Goal: Information Seeking & Learning: Learn about a topic

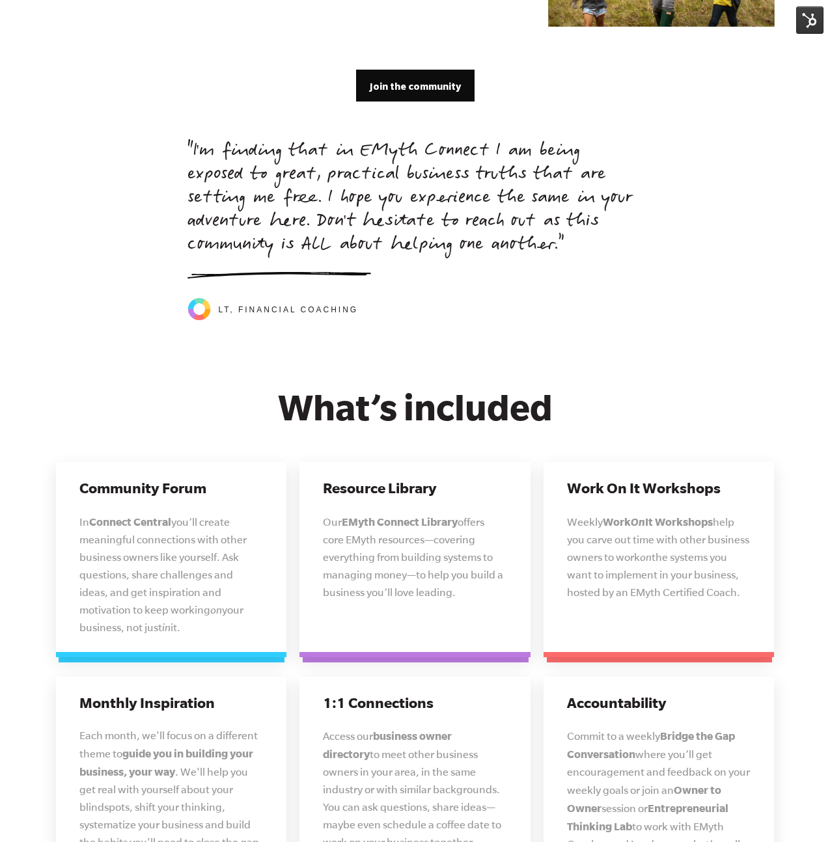
scroll to position [2856, 0]
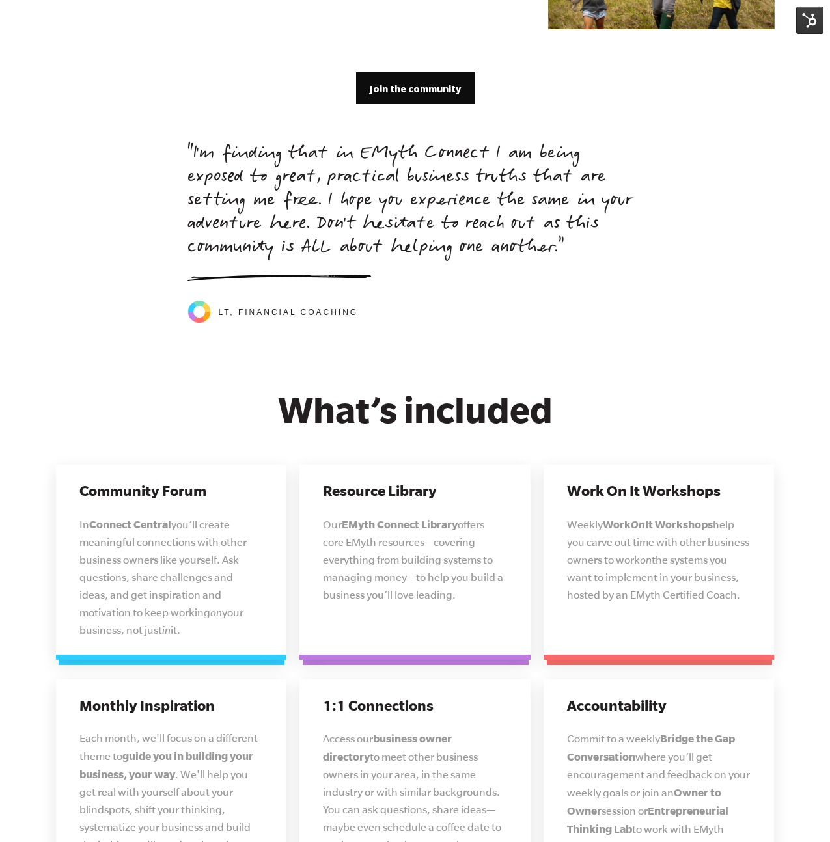
drag, startPoint x: 576, startPoint y: 233, endPoint x: 174, endPoint y: 126, distance: 415.6
click at [174, 143] on div ""I'm finding that in EMyth Connect I am being exposed to great, practical busin…" at bounding box center [415, 233] width 744 height 181
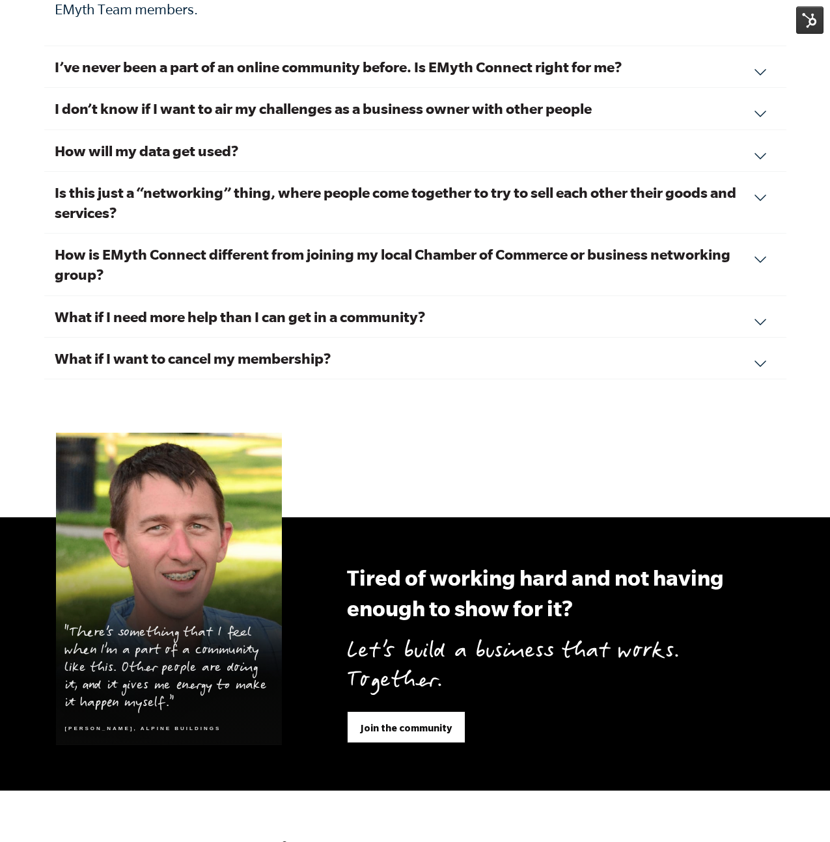
scroll to position [4549, 0]
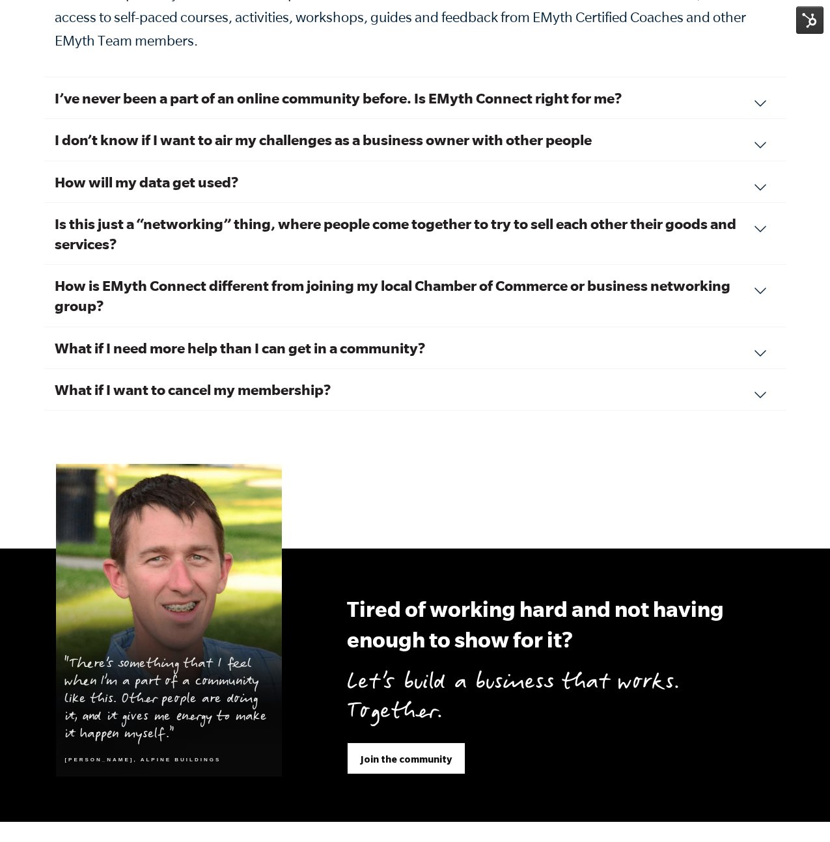
click at [286, 338] on h3 "What if I need more help than I can get in a community?" at bounding box center [415, 348] width 721 height 20
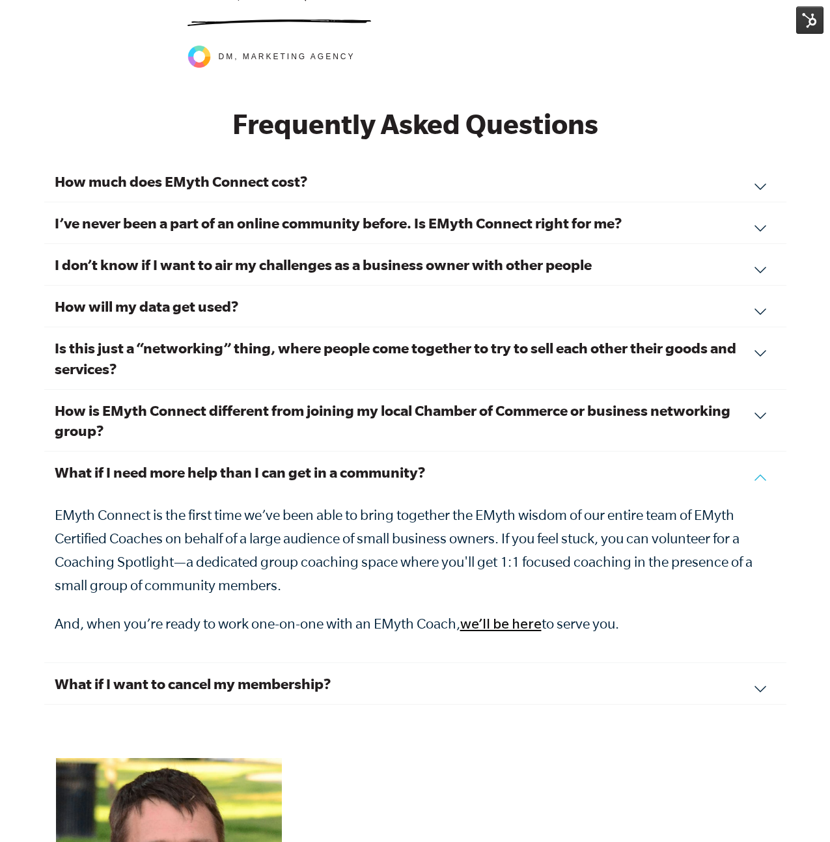
scroll to position [4306, 0]
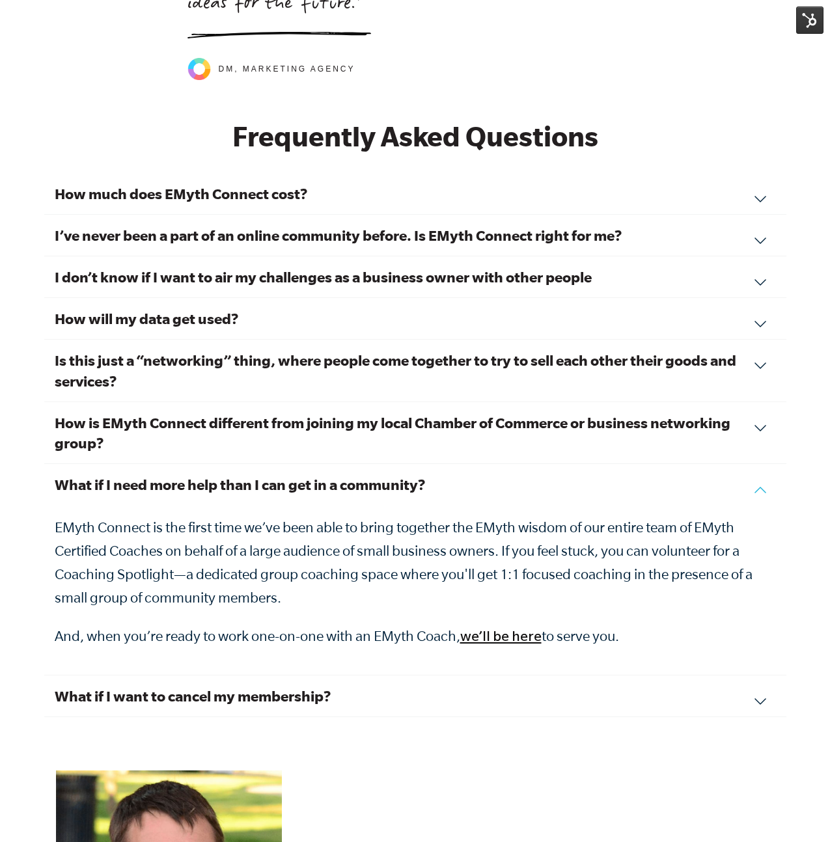
click at [291, 350] on h3 "Is this just a “networking” thing, where people come together to try to sell ea…" at bounding box center [415, 370] width 721 height 40
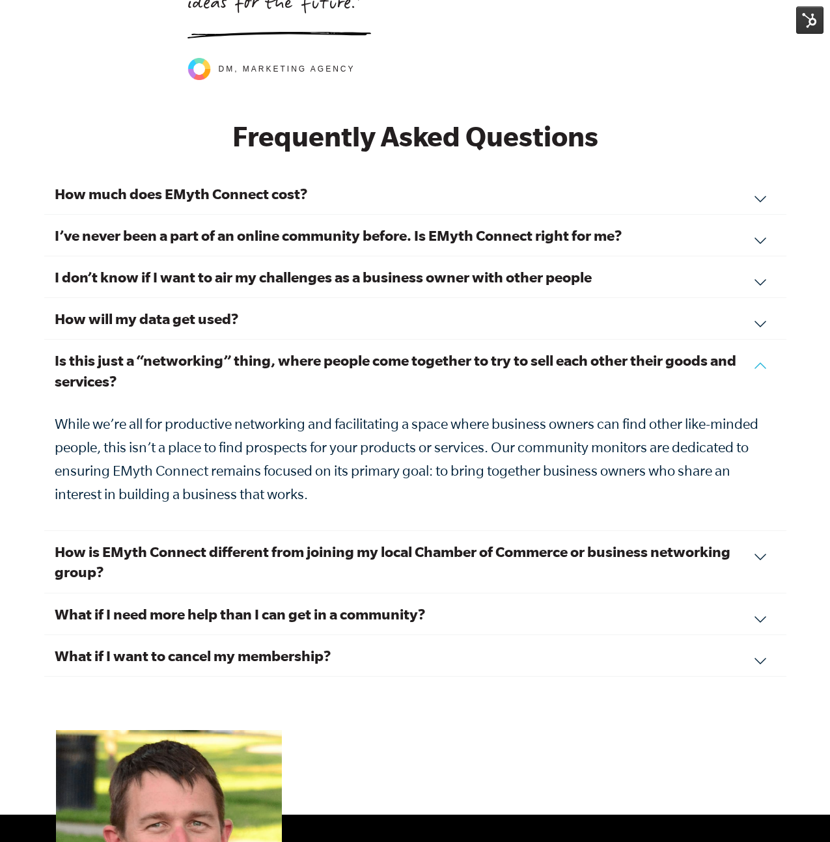
click at [526, 183] on h3 "How much does EMyth Connect cost?" at bounding box center [415, 193] width 721 height 20
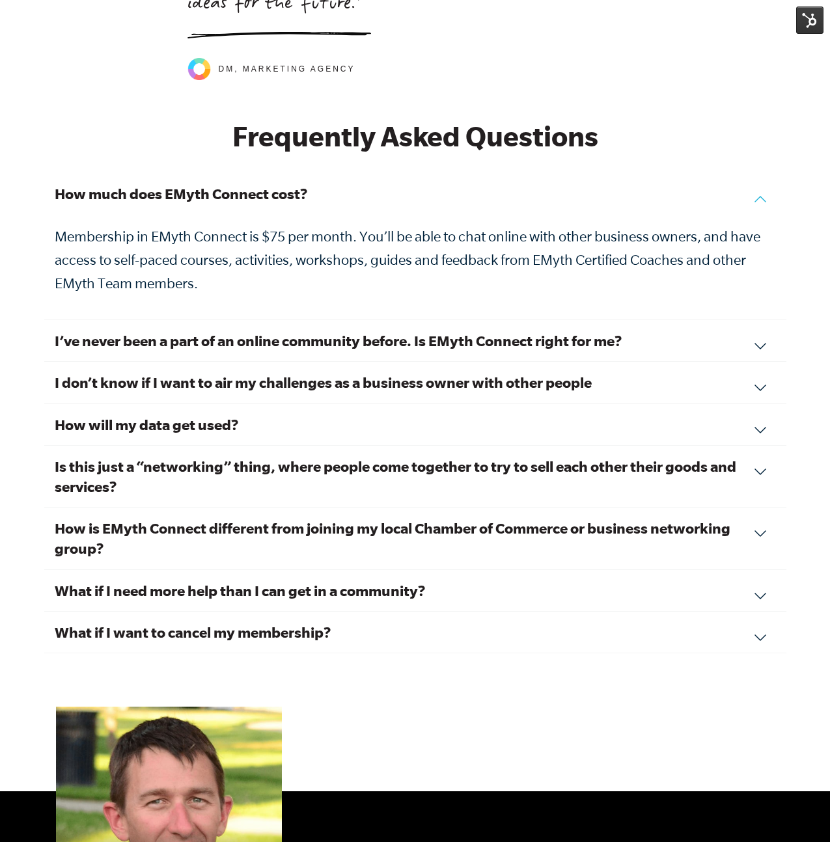
click at [526, 183] on h3 "How much does EMyth Connect cost?" at bounding box center [415, 193] width 721 height 20
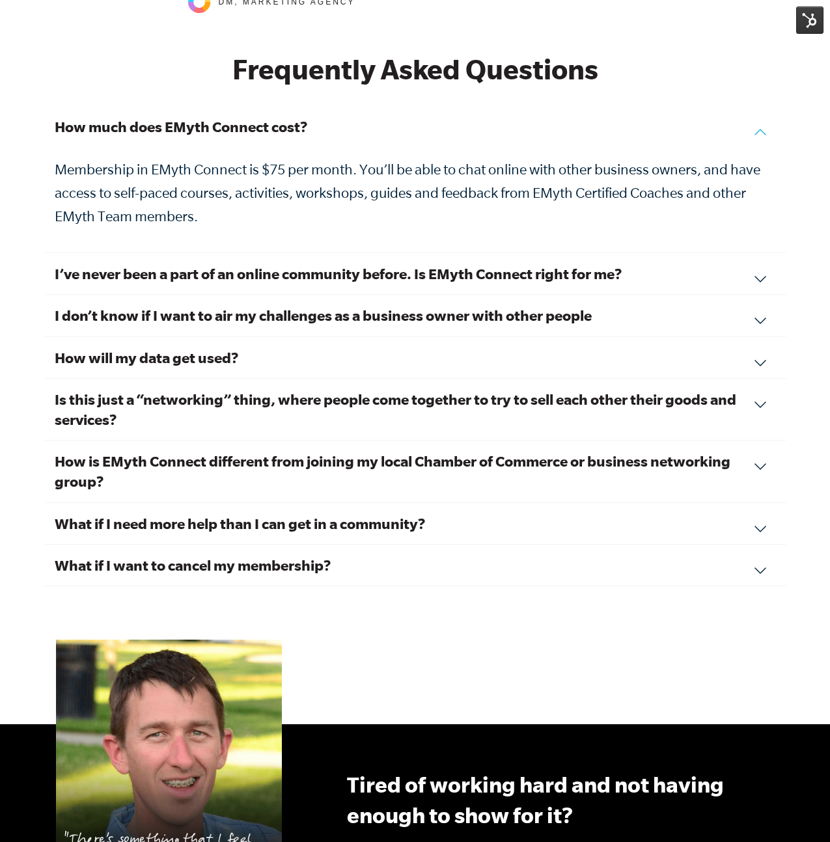
scroll to position [4526, 0]
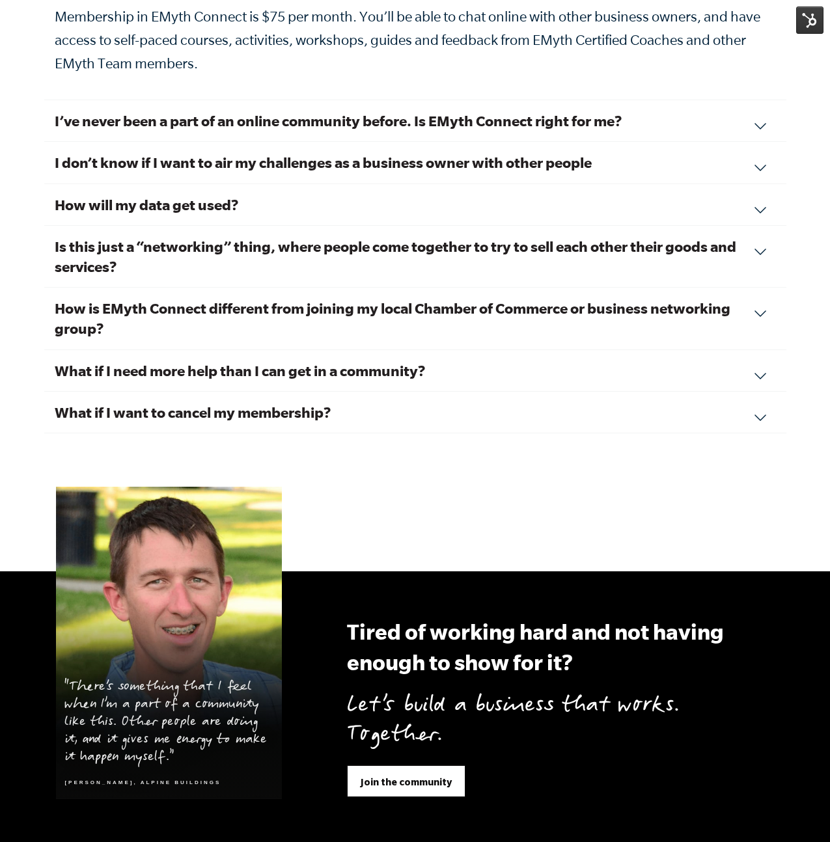
click at [297, 360] on h3 "What if I need more help than I can get in a community?" at bounding box center [415, 370] width 721 height 20
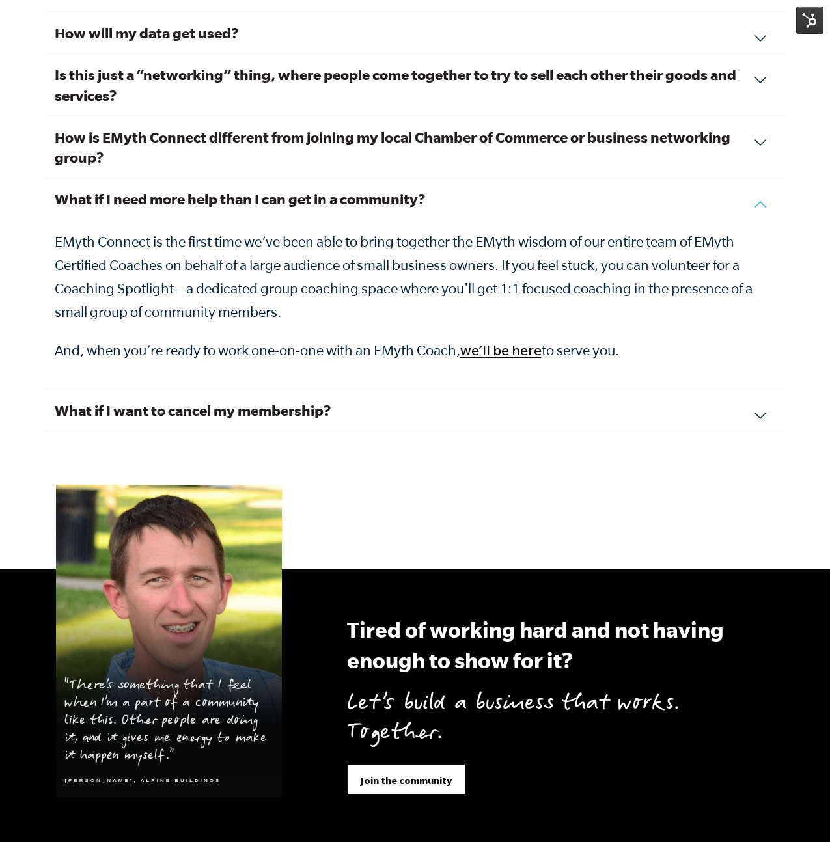
scroll to position [4552, 0]
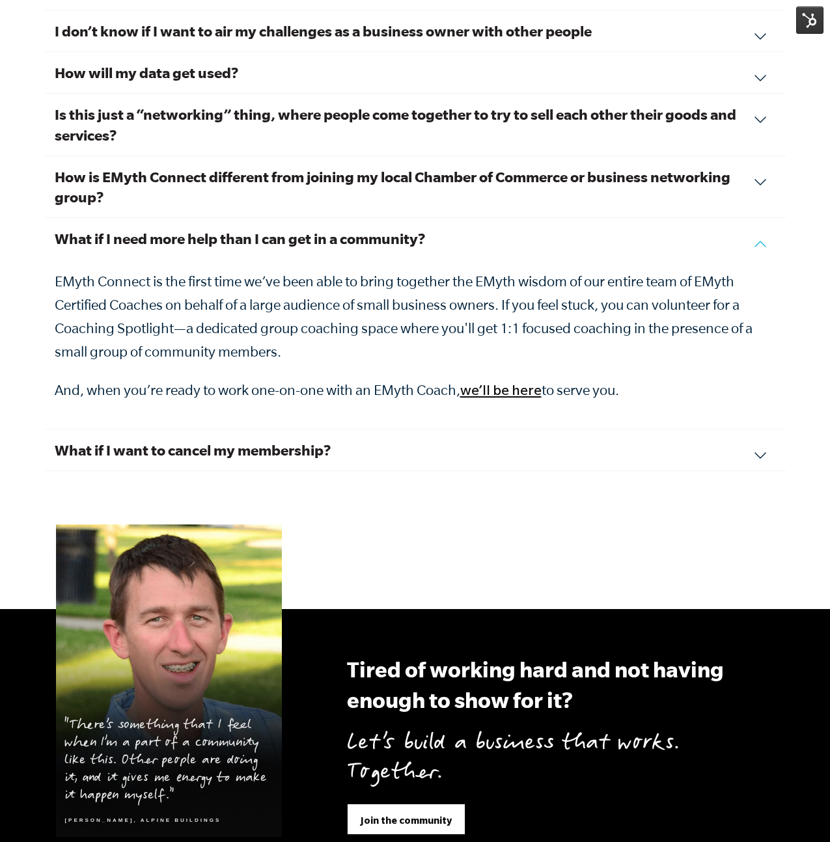
click at [524, 440] on h3 "What if I want to cancel my membership?" at bounding box center [415, 450] width 721 height 20
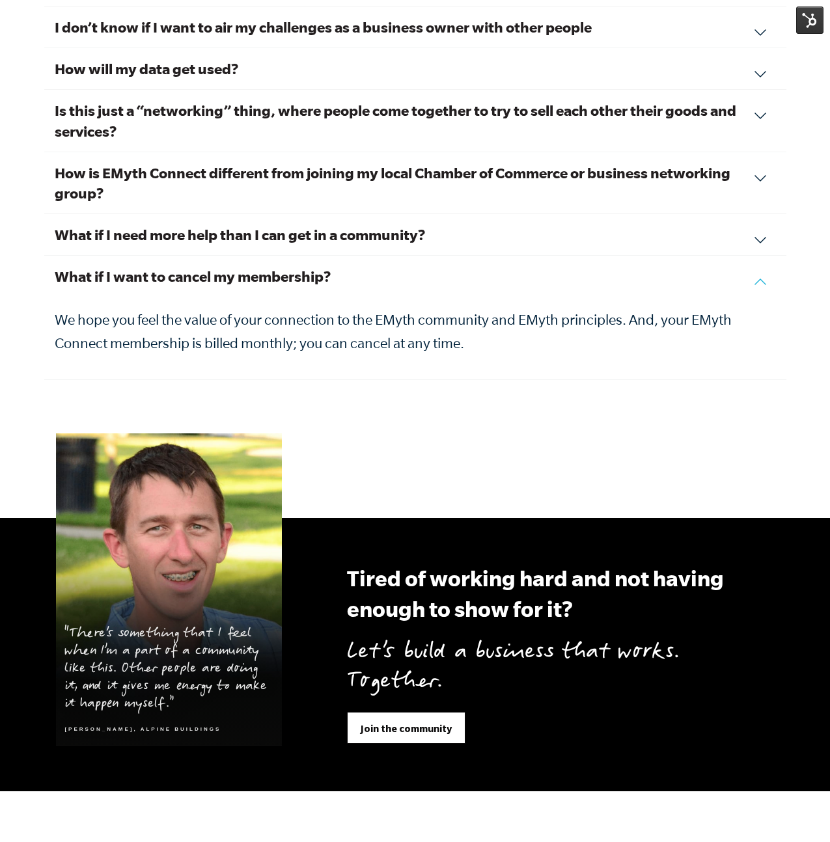
scroll to position [4554, 0]
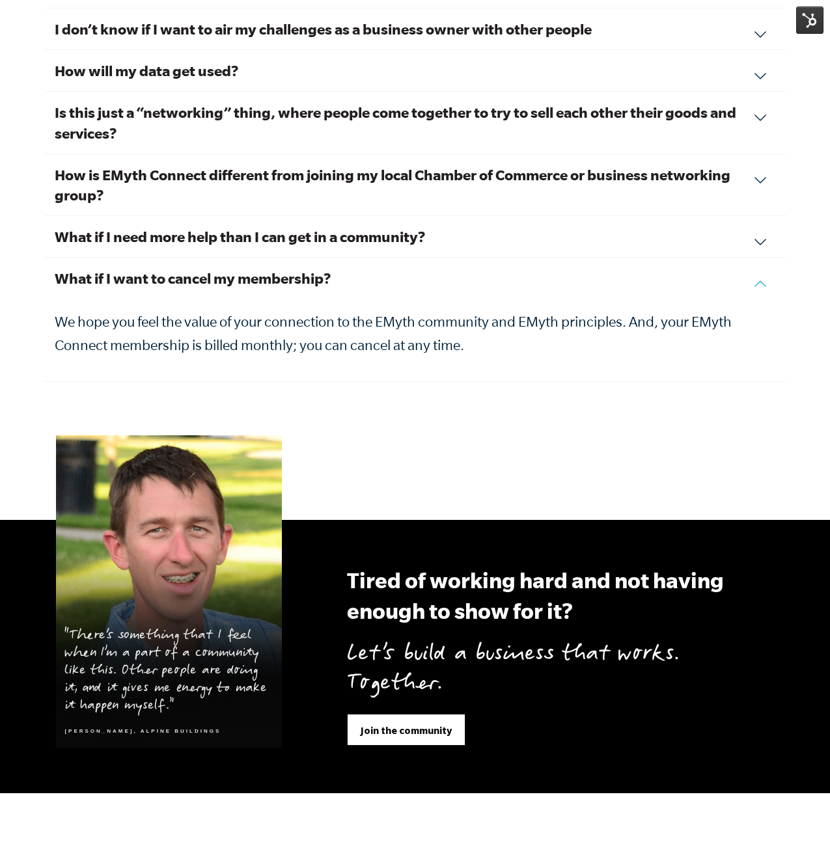
click at [452, 271] on h3 "What if I want to cancel my membership?" at bounding box center [415, 278] width 721 height 20
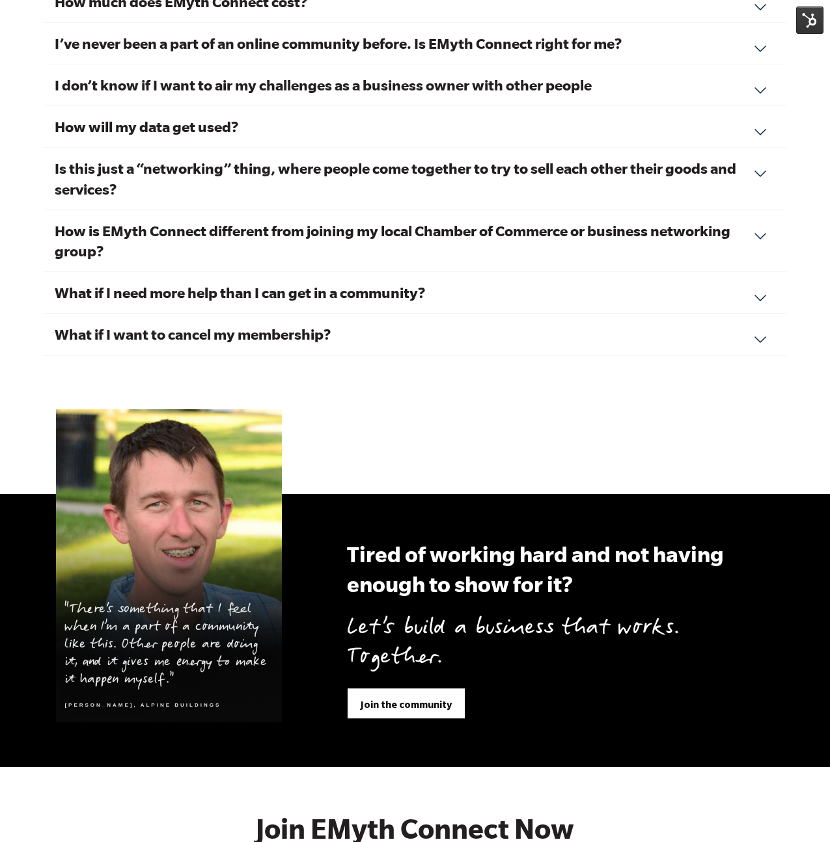
scroll to position [4485, 0]
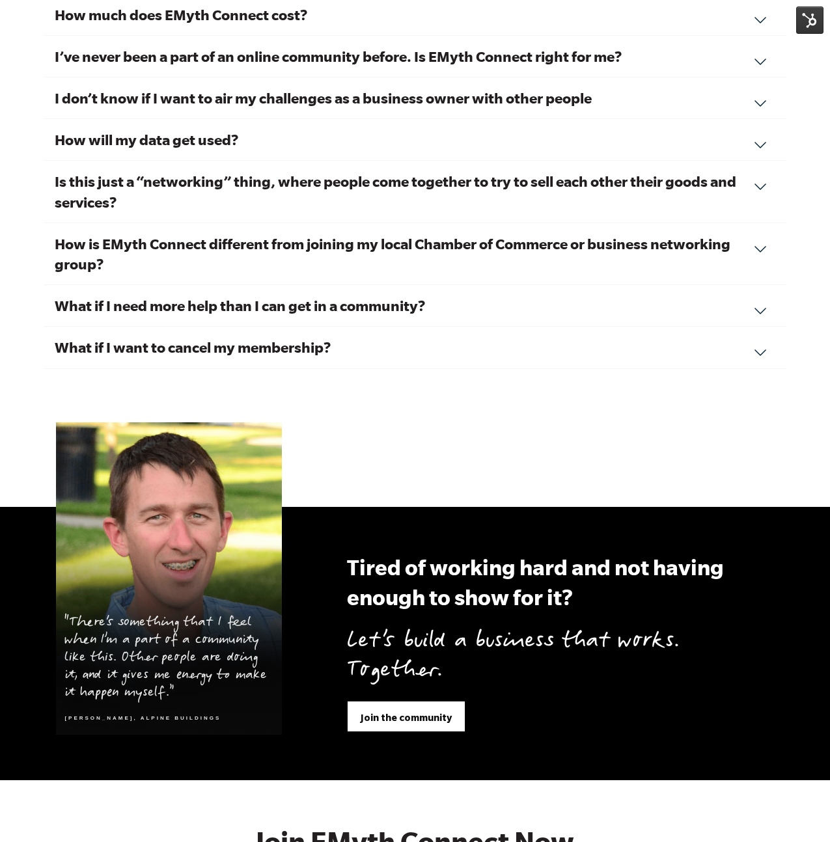
click at [380, 300] on div "What if I need more help than I can get in a community? EMyth Connect is the fi…" at bounding box center [415, 306] width 742 height 42
